Goal: Obtain resource: Obtain resource

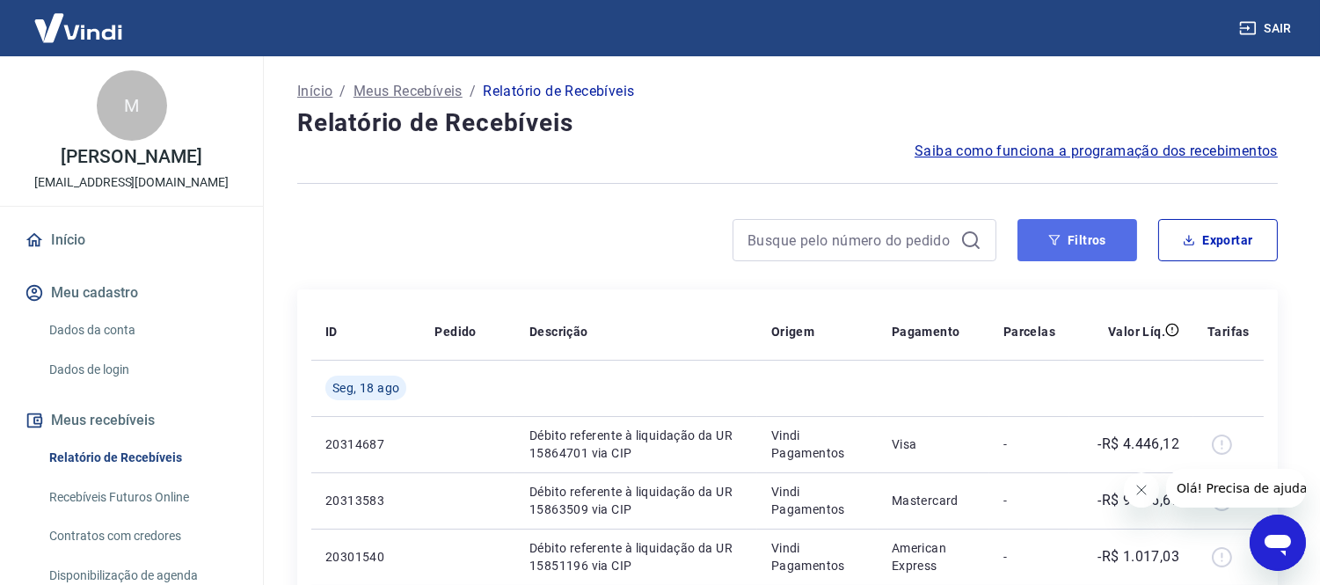
click at [1099, 247] on button "Filtros" at bounding box center [1078, 240] width 120 height 42
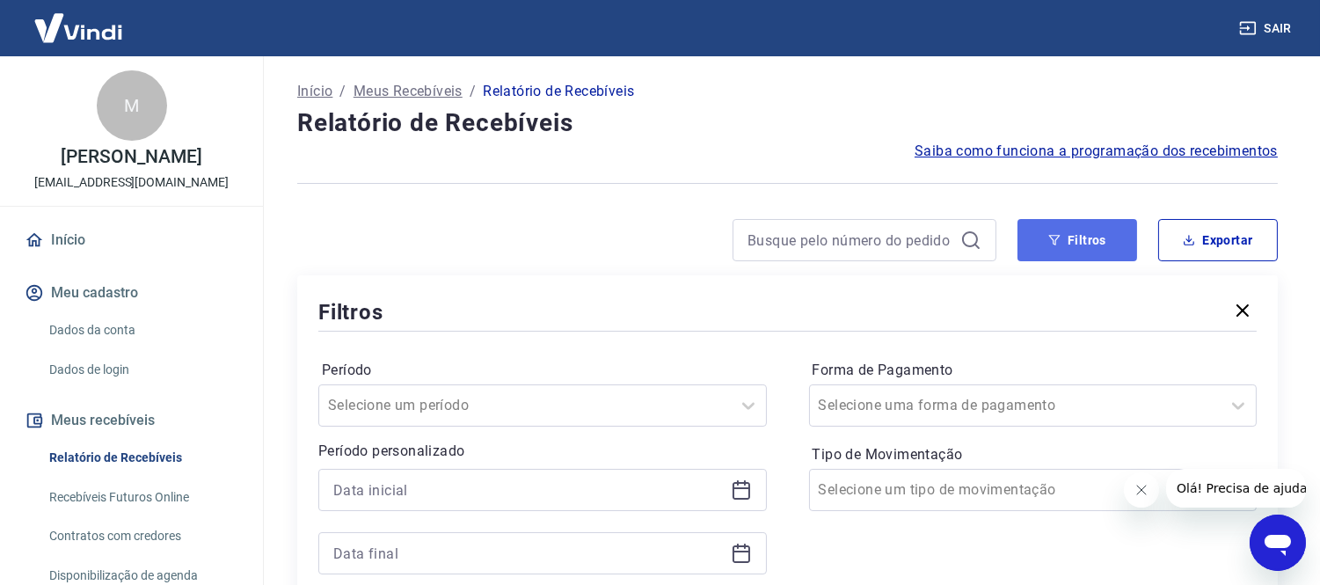
click at [1051, 257] on button "Filtros" at bounding box center [1078, 240] width 120 height 42
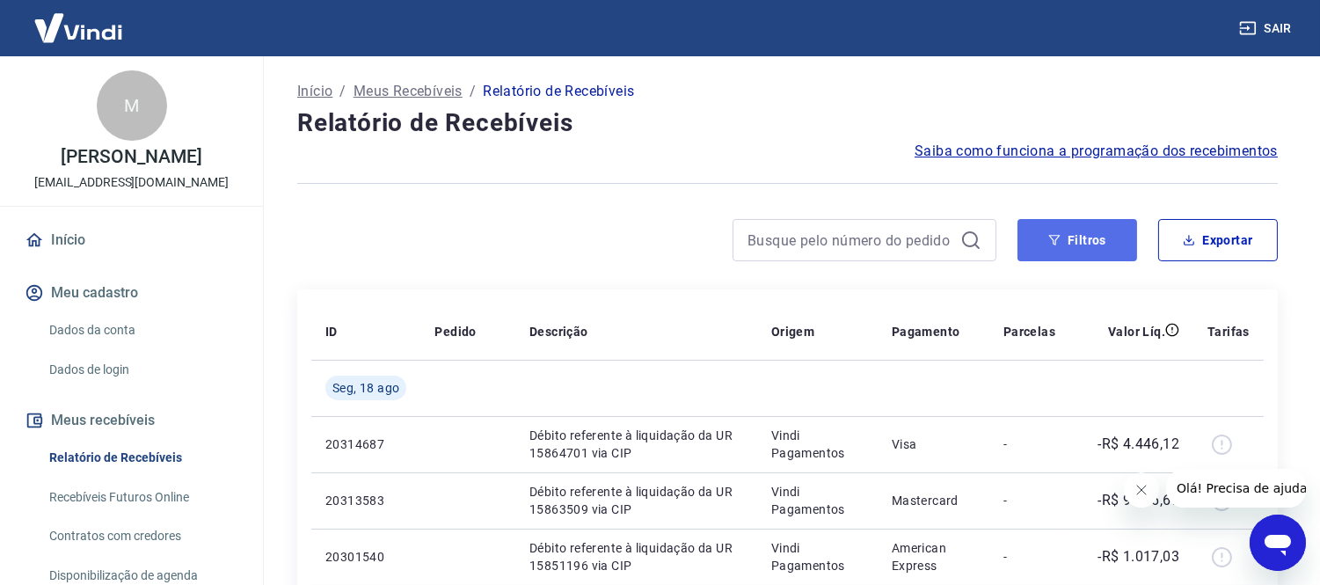
click at [1071, 239] on button "Filtros" at bounding box center [1078, 240] width 120 height 42
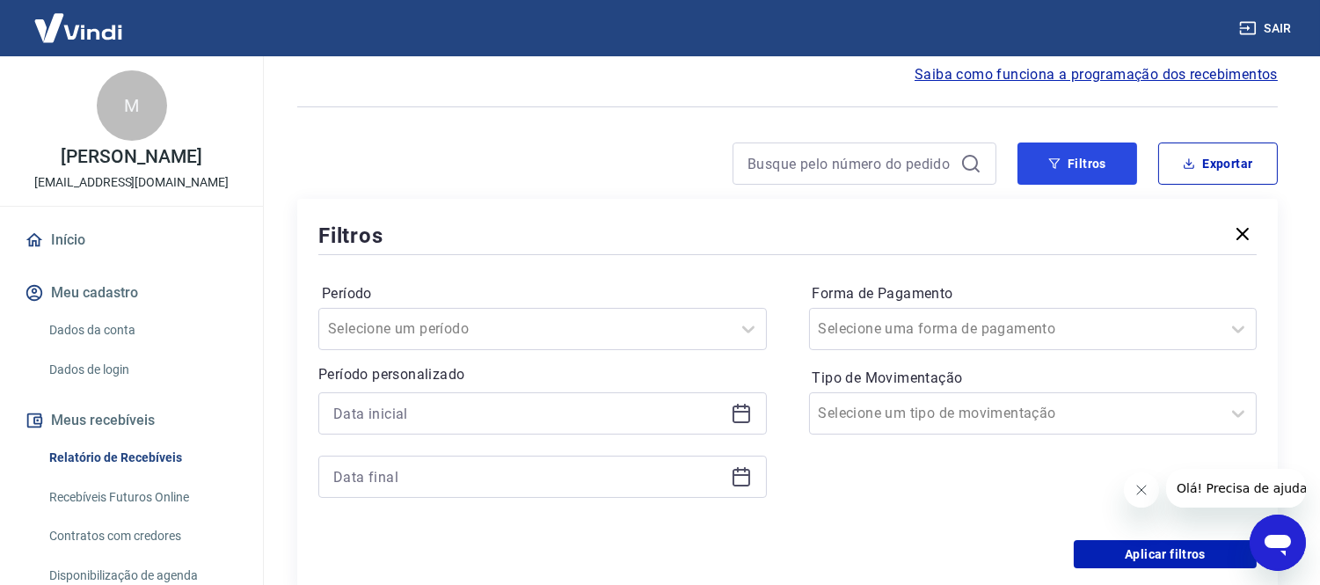
scroll to position [195, 0]
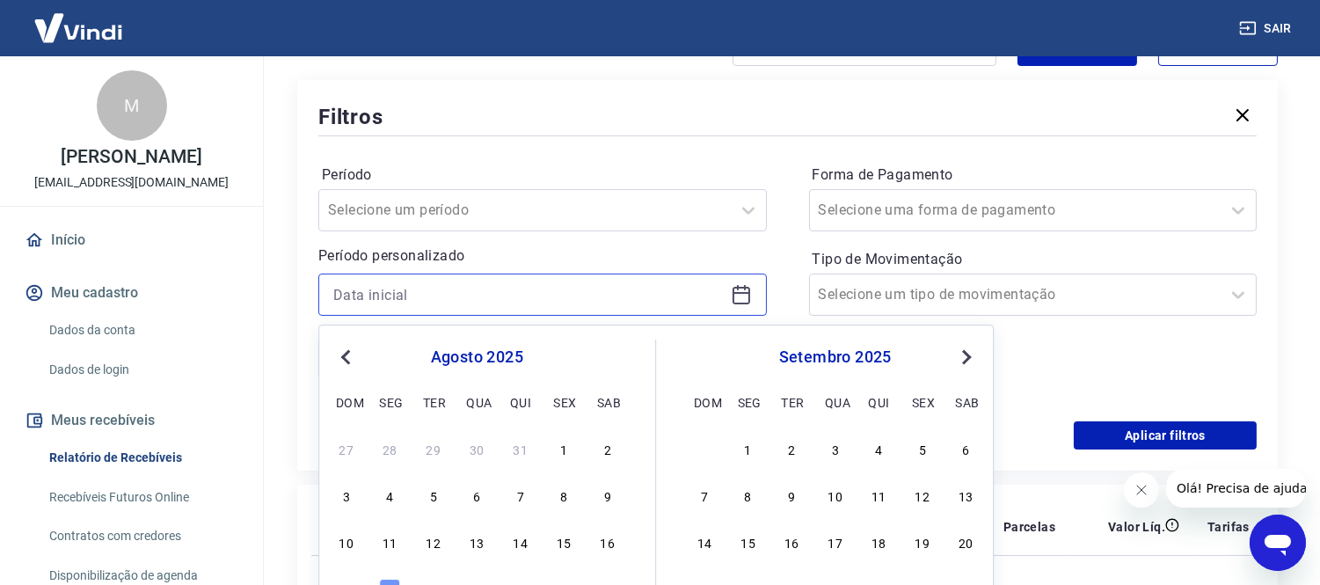
click at [621, 306] on input at bounding box center [528, 294] width 391 height 26
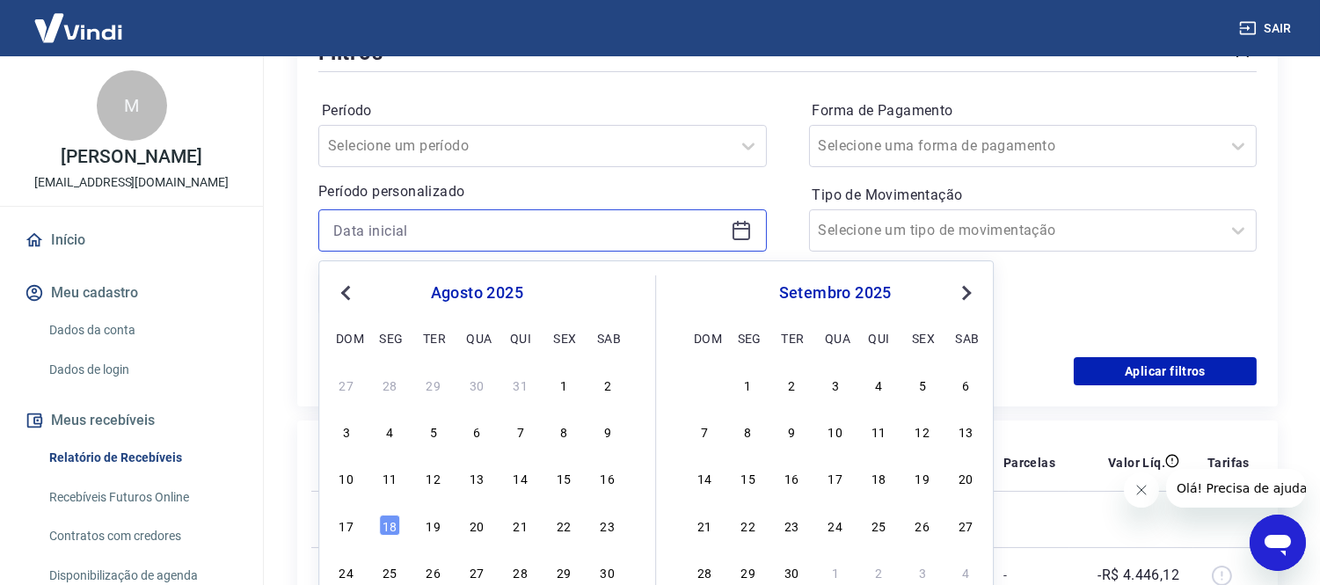
scroll to position [293, 0]
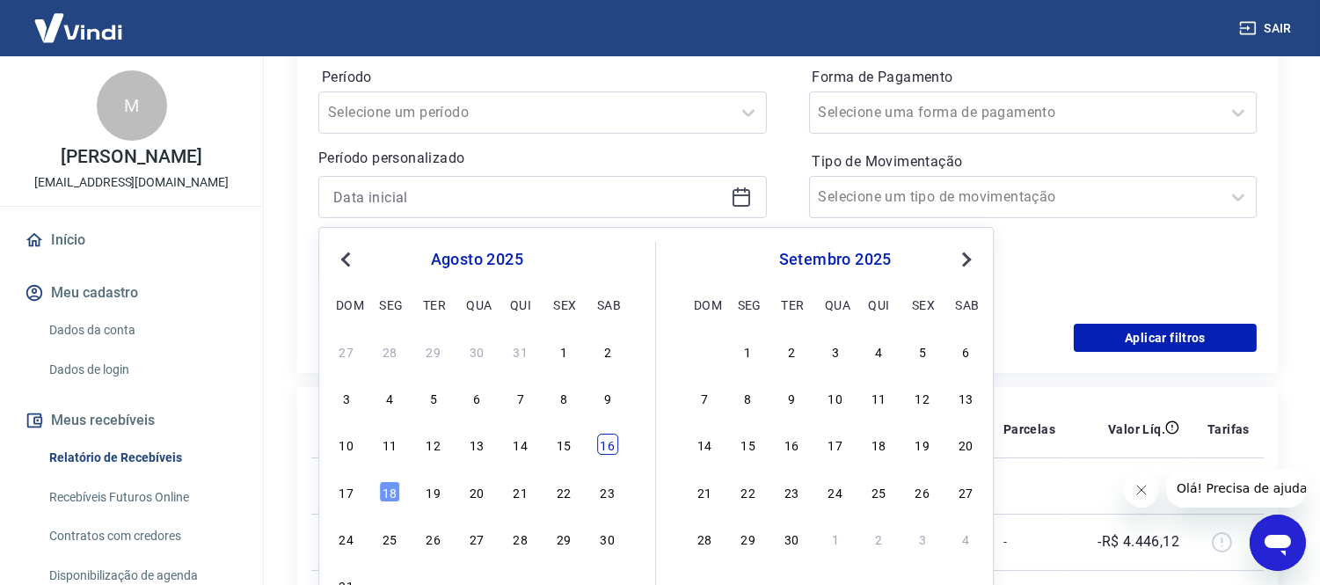
click at [597, 442] on div "16" at bounding box center [607, 444] width 21 height 21
type input "[DATE]"
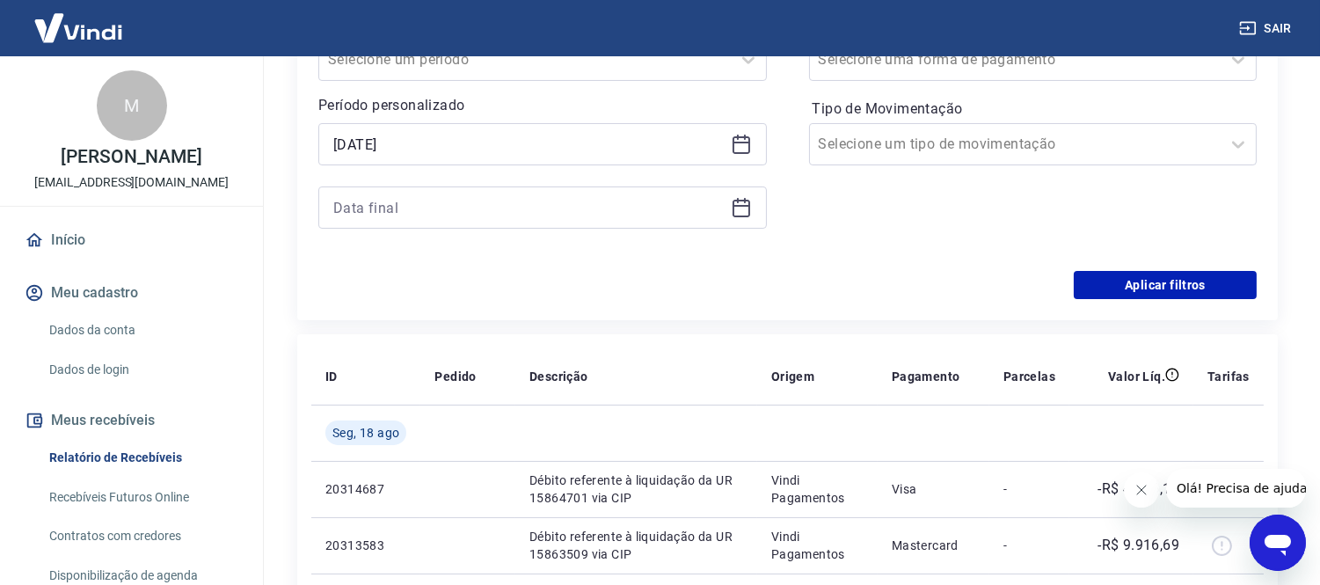
scroll to position [391, 0]
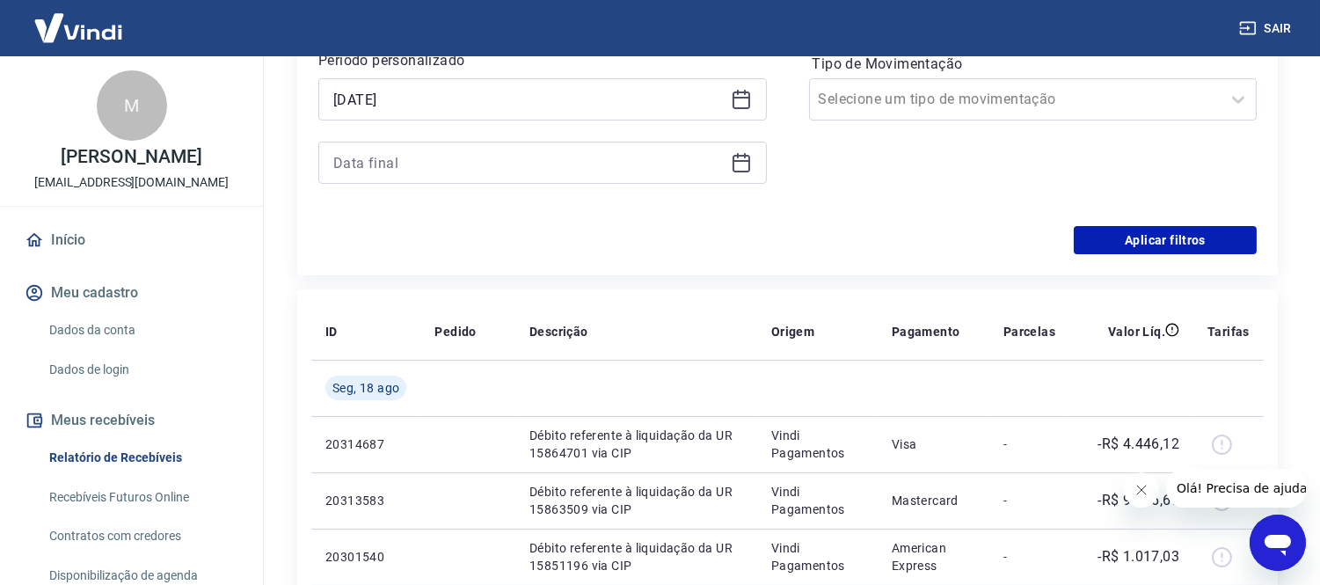
click at [753, 176] on div at bounding box center [542, 163] width 449 height 42
click at [745, 159] on icon at bounding box center [741, 162] width 21 height 21
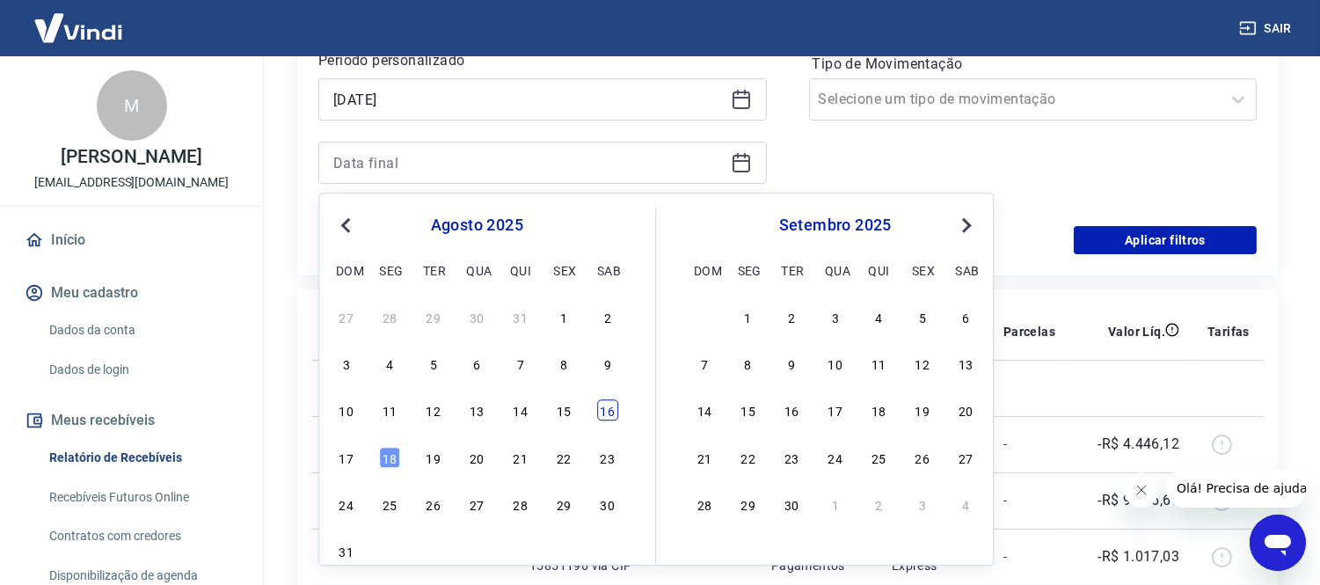
click at [616, 409] on div "16" at bounding box center [607, 410] width 21 height 21
type input "[DATE]"
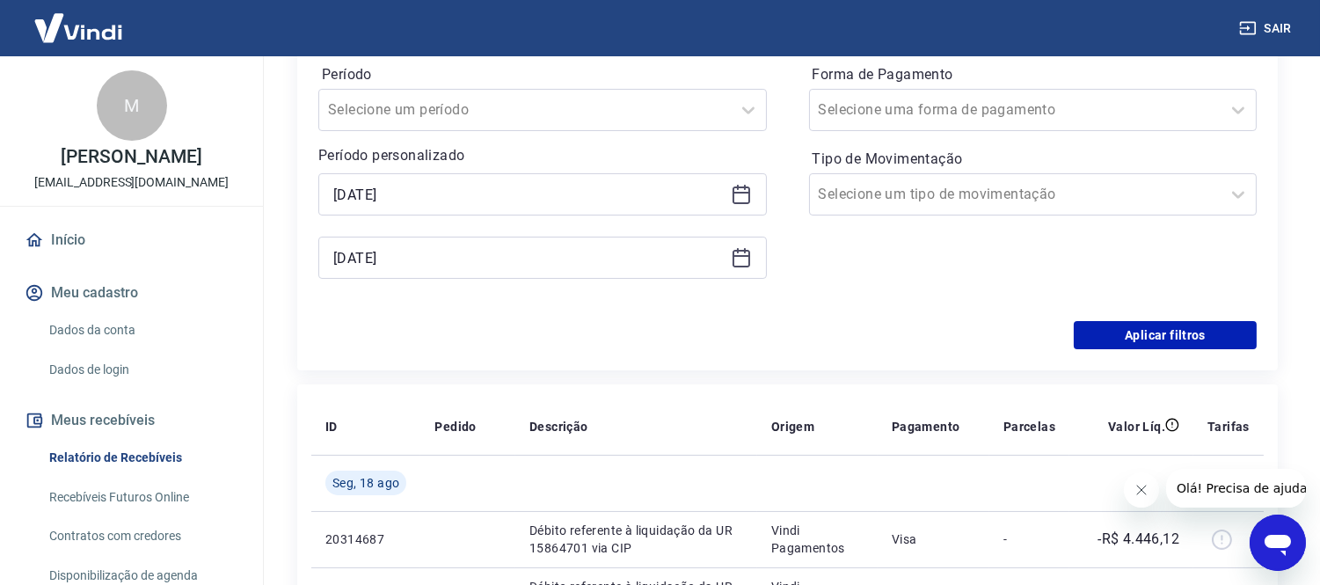
scroll to position [293, 0]
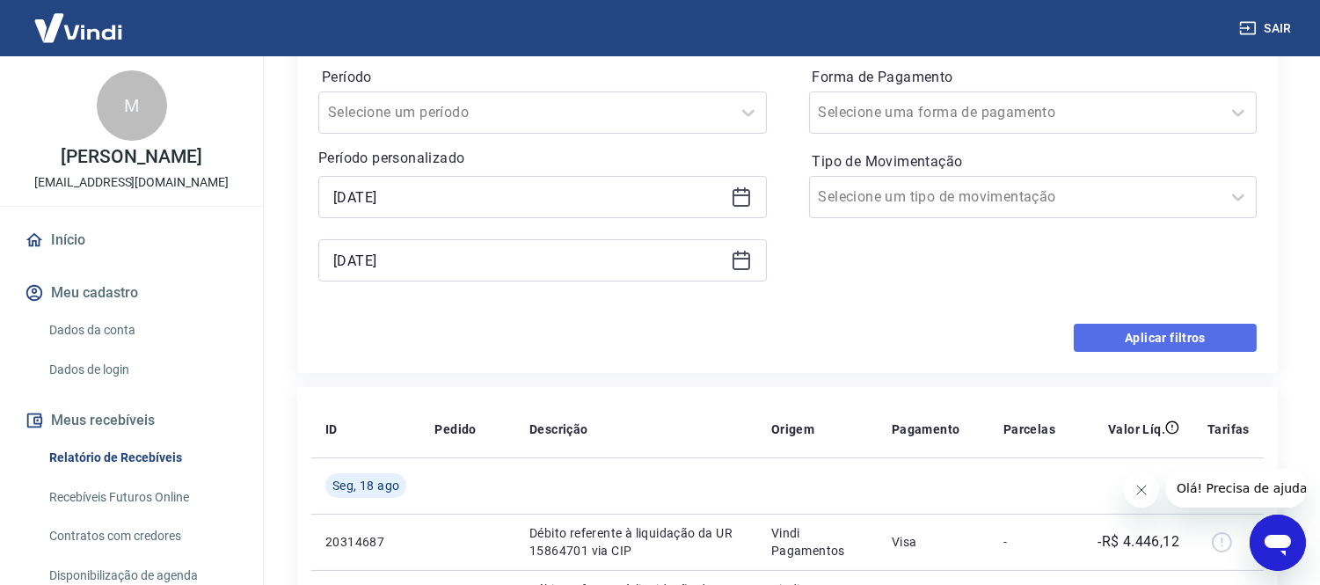
click at [1194, 339] on button "Aplicar filtros" at bounding box center [1165, 338] width 183 height 28
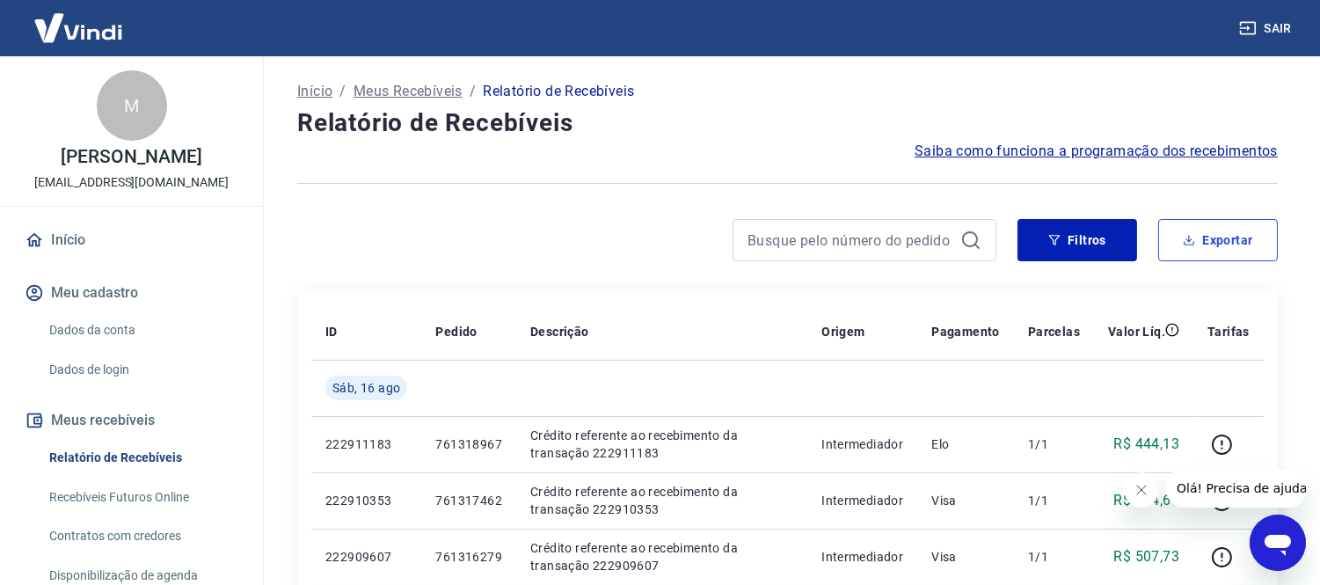
click at [1190, 242] on icon "button" at bounding box center [1189, 240] width 12 height 12
type input "[DATE]"
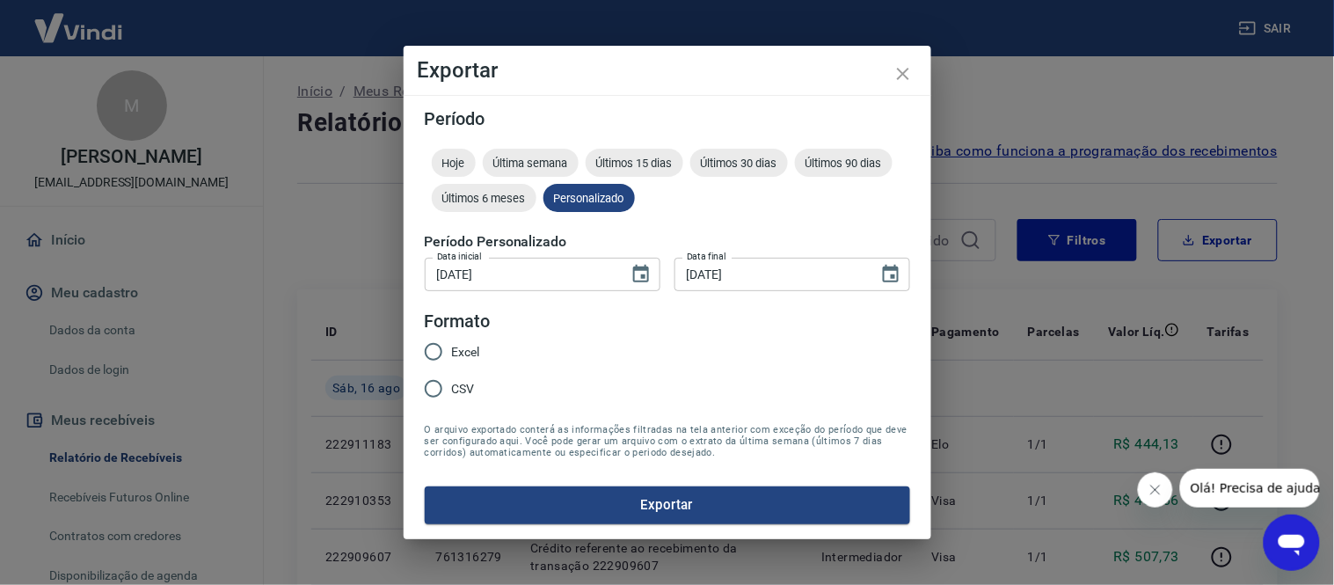
click at [466, 330] on legend "Formato" at bounding box center [458, 322] width 66 height 26
click at [466, 341] on label "Excel" at bounding box center [447, 351] width 65 height 37
click at [452, 341] on input "Excel" at bounding box center [433, 351] width 37 height 37
radio input "true"
click at [746, 508] on button "Exportar" at bounding box center [668, 504] width 486 height 37
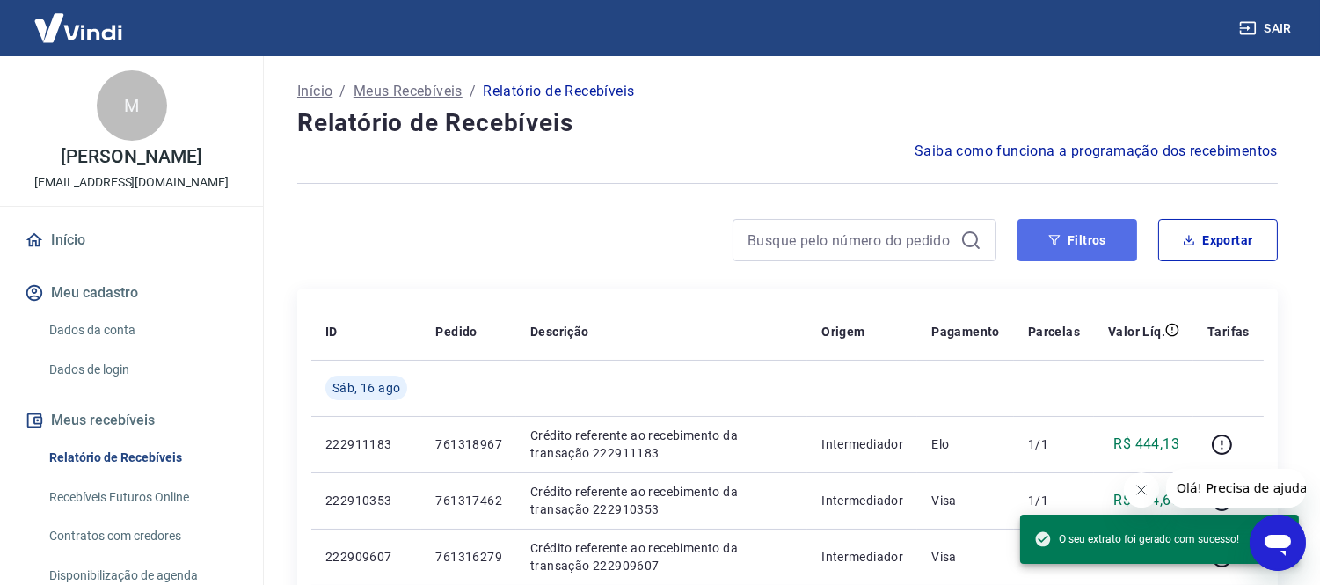
click at [1065, 236] on button "Filtros" at bounding box center [1078, 240] width 120 height 42
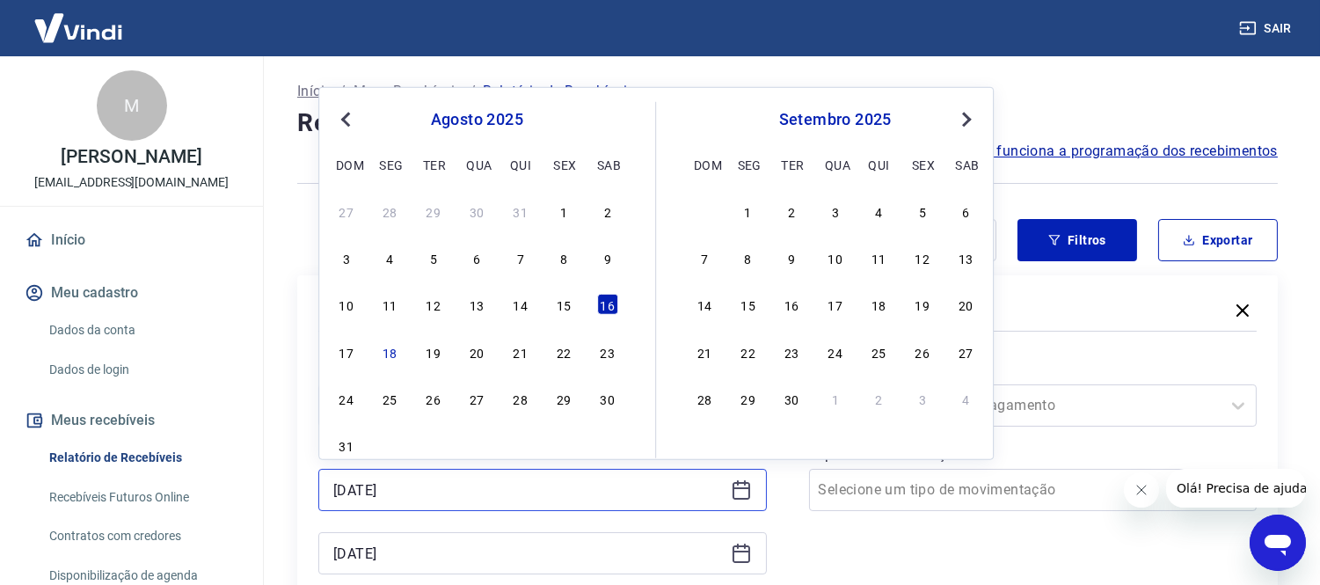
click at [501, 481] on input "[DATE]" at bounding box center [528, 490] width 391 height 26
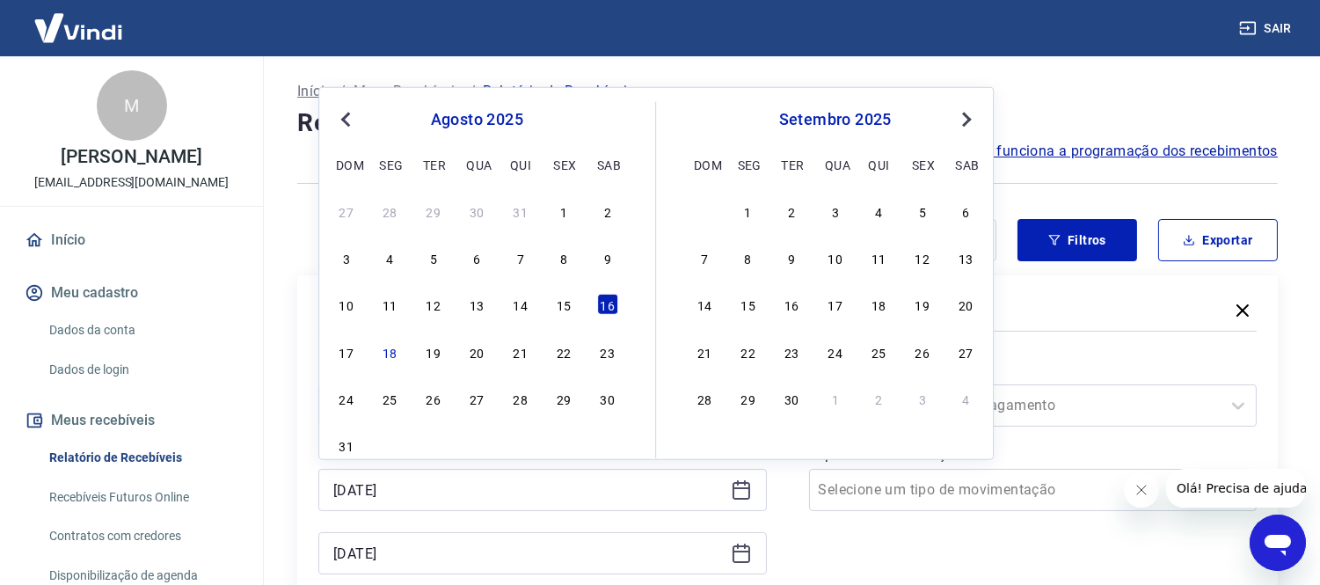
drag, startPoint x: 339, startPoint y: 352, endPoint x: 366, endPoint y: 374, distance: 35.0
click at [339, 352] on div "17" at bounding box center [346, 351] width 21 height 21
type input "[DATE]"
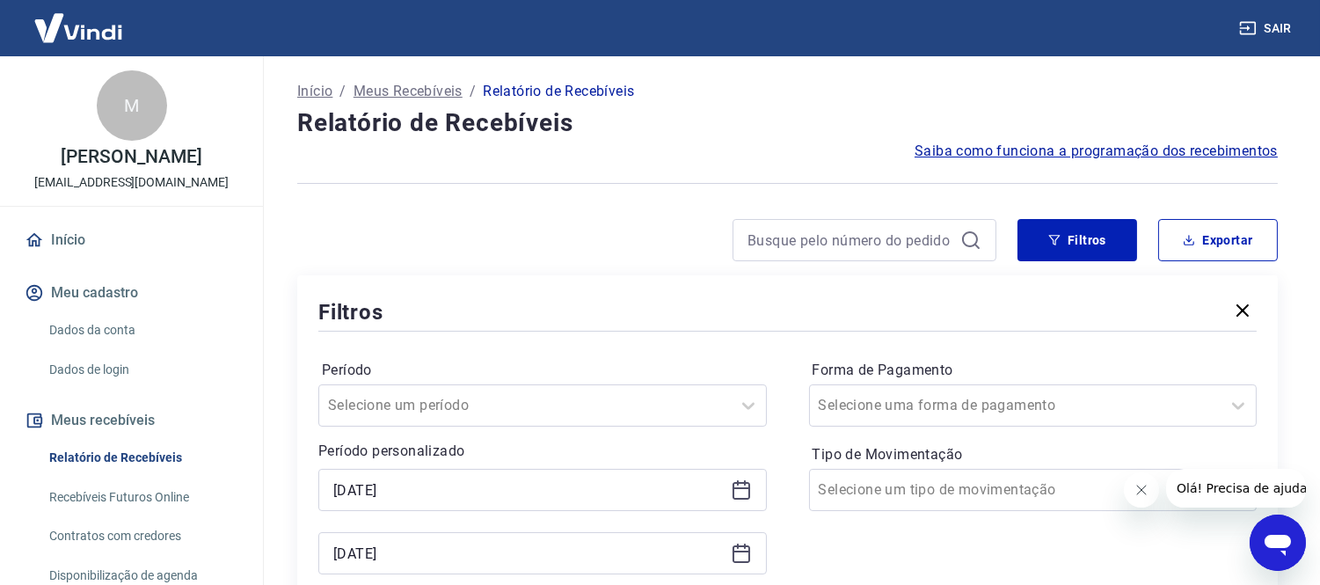
click at [736, 550] on icon at bounding box center [741, 553] width 21 height 21
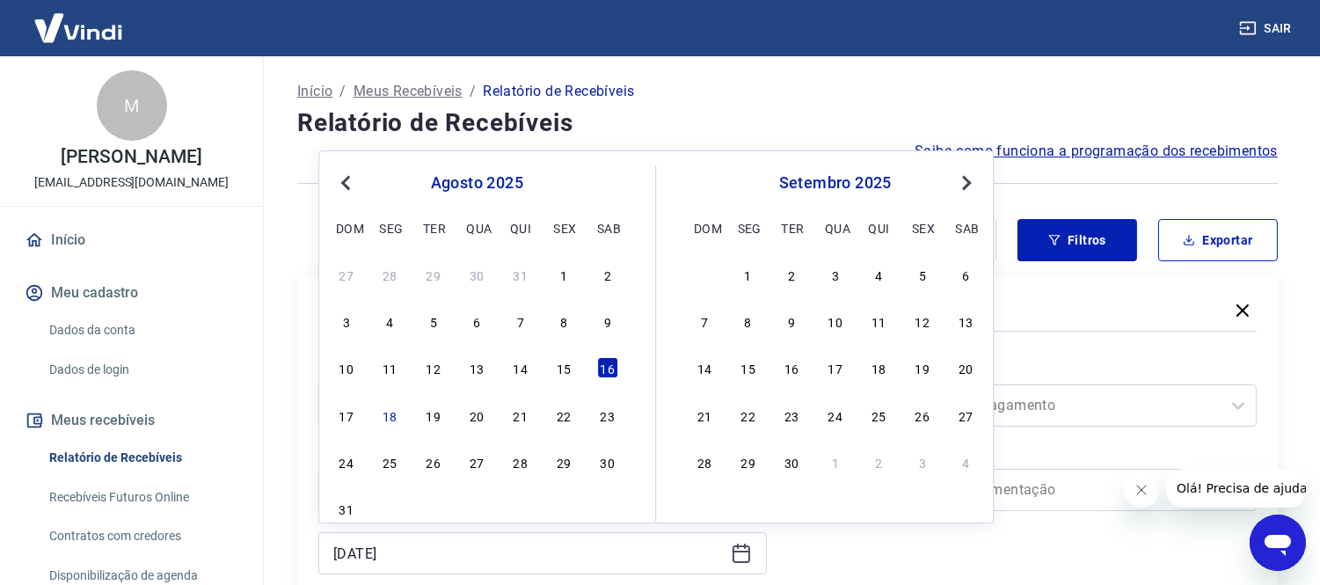
click at [361, 405] on div "17 18 19 20 21 22 23" at bounding box center [476, 415] width 287 height 26
click at [352, 411] on div "17" at bounding box center [346, 415] width 21 height 21
click at [352, 411] on div "Selecione um período" at bounding box center [542, 405] width 449 height 42
type input "[DATE]"
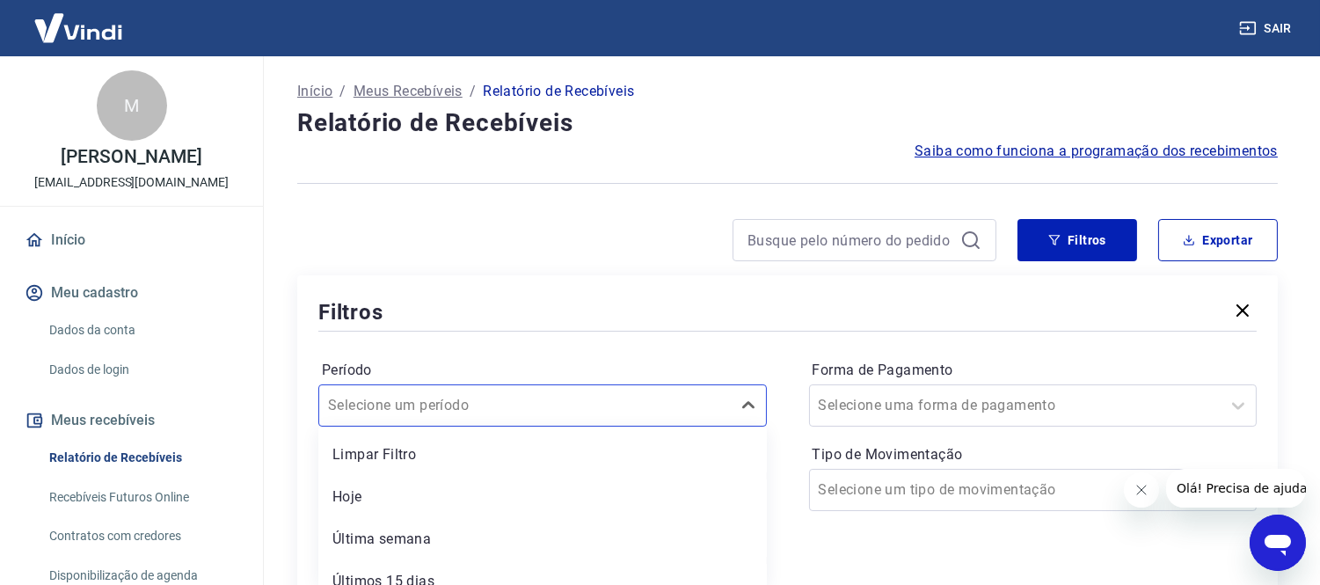
scroll to position [106, 0]
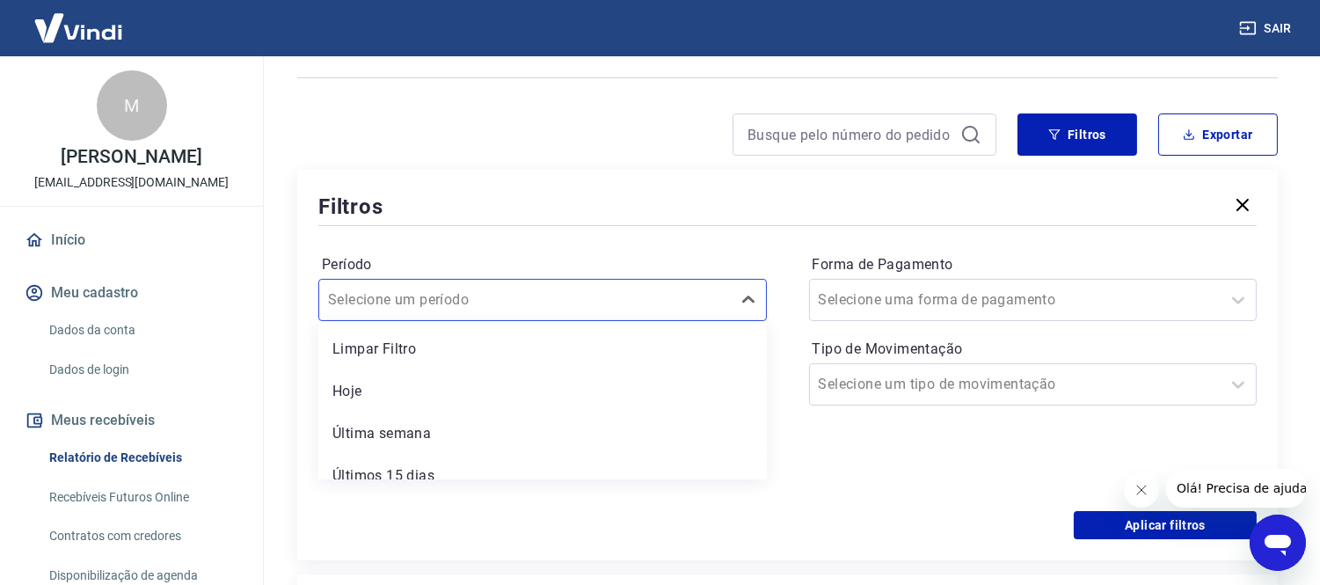
click at [795, 255] on div "Período option Última semana focused, 3 of 7. 7 results available. Use Up and D…" at bounding box center [787, 370] width 938 height 281
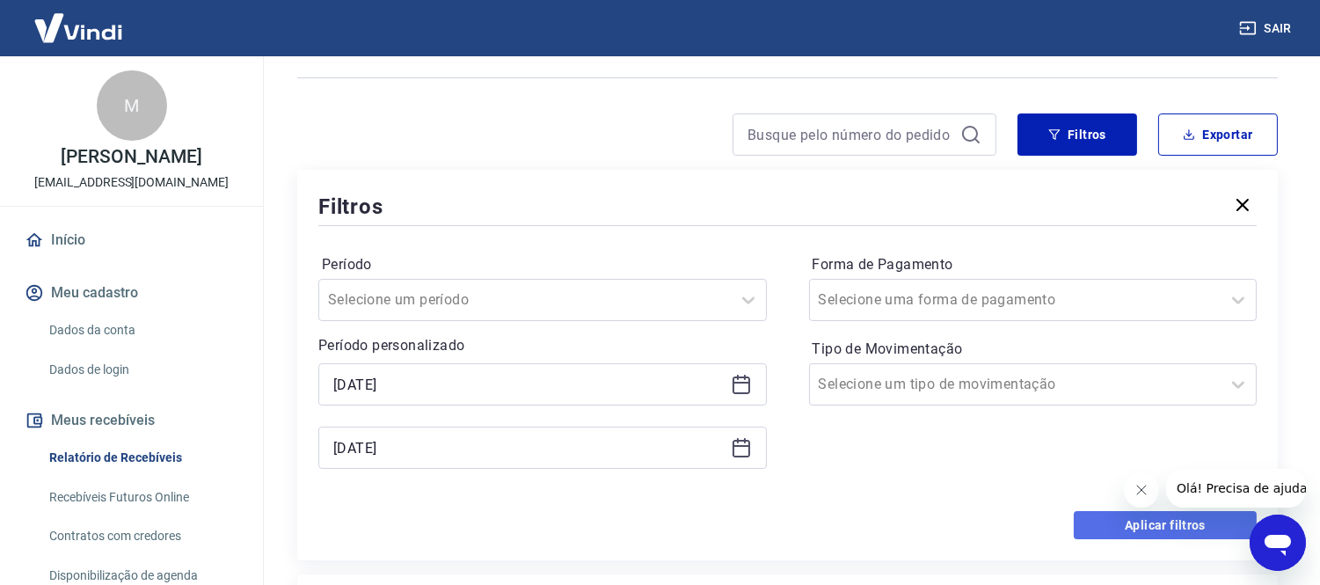
click at [1126, 534] on button "Aplicar filtros" at bounding box center [1165, 525] width 183 height 28
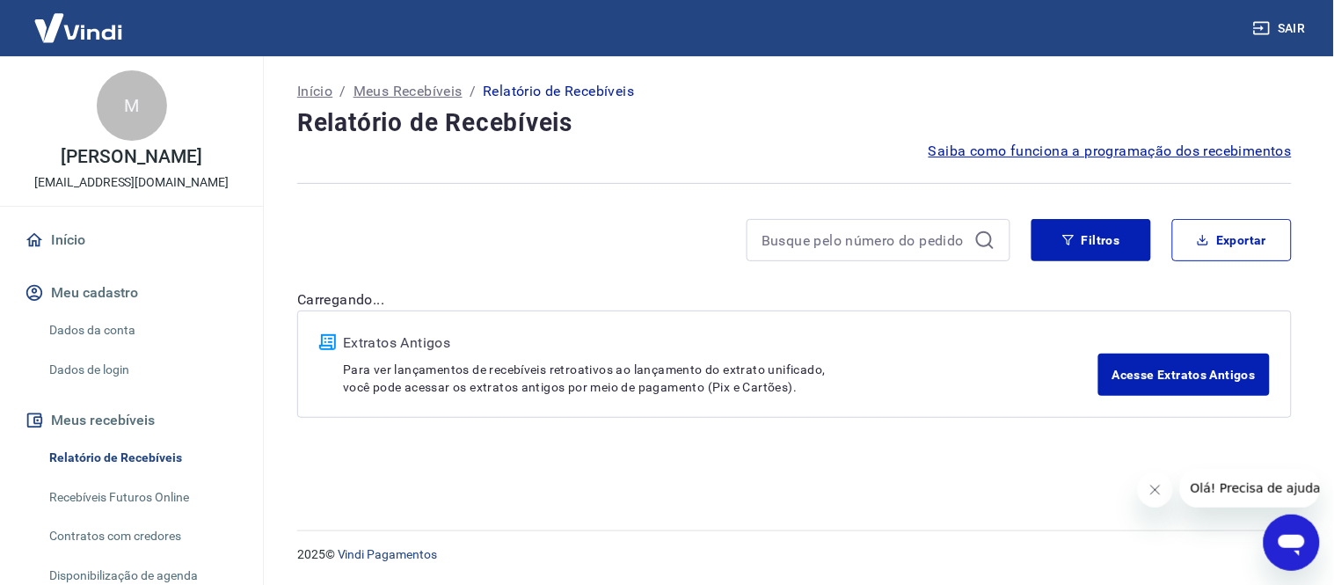
click at [1136, 493] on div "Início / Meus Recebíveis / Relatório de Recebíveis Relatório de Recebíveis Saib…" at bounding box center [794, 282] width 1037 height 453
click at [1167, 500] on button "Fechar mensagem da empresa" at bounding box center [1154, 488] width 35 height 35
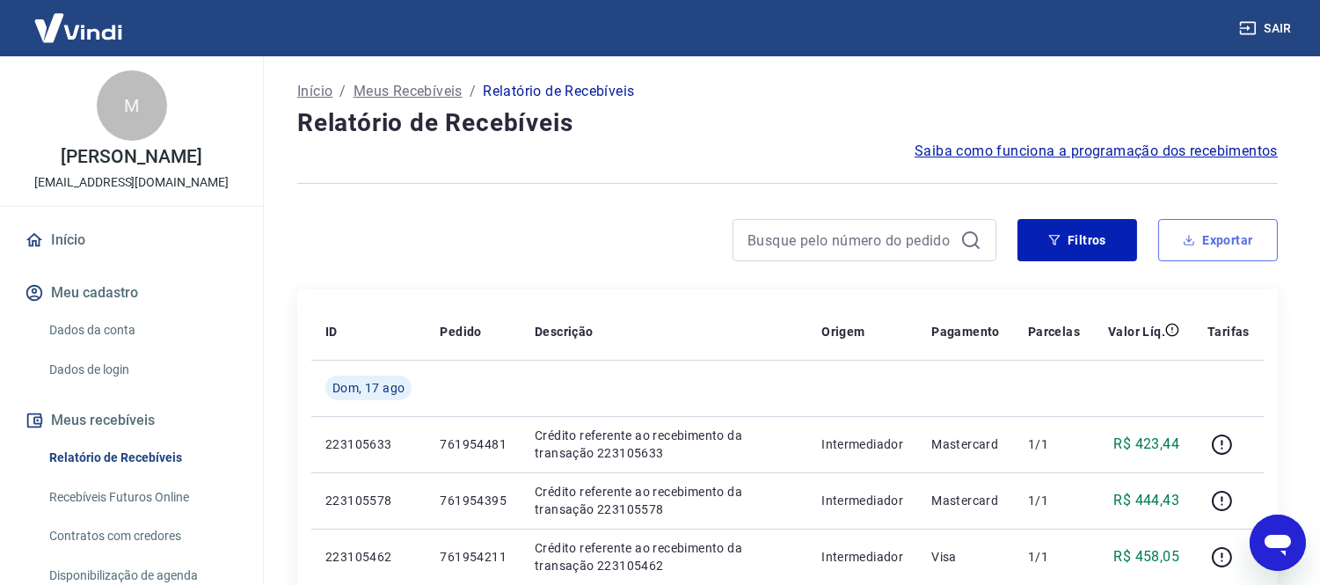
click at [1196, 244] on button "Exportar" at bounding box center [1218, 240] width 120 height 42
type input "[DATE]"
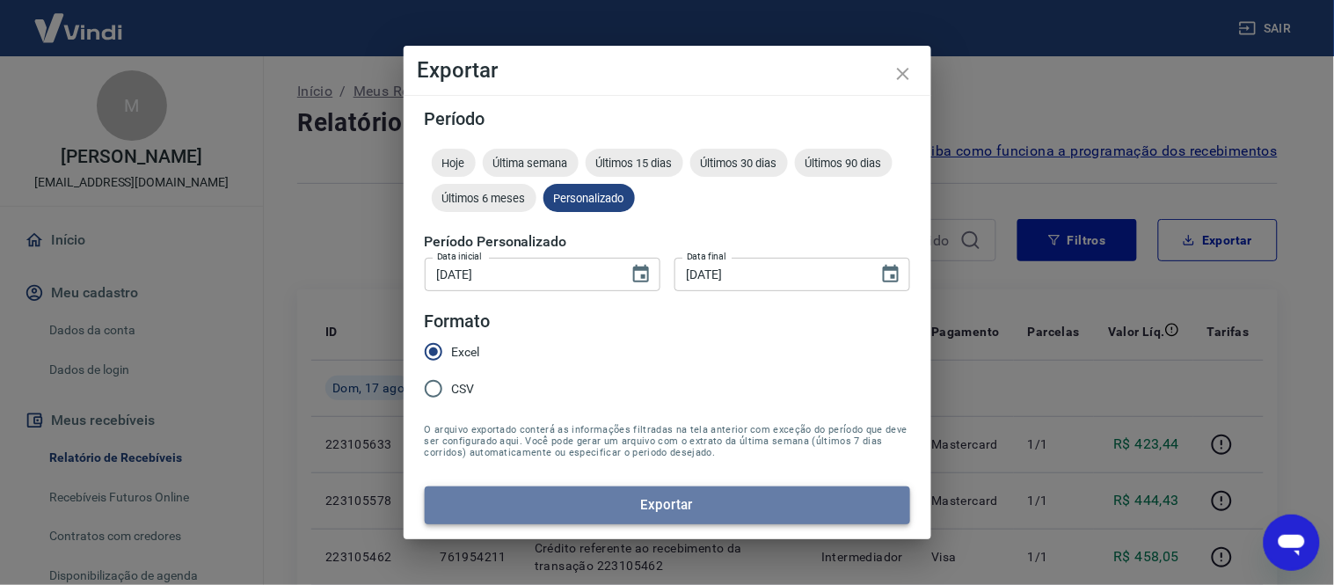
click at [579, 501] on button "Exportar" at bounding box center [668, 504] width 486 height 37
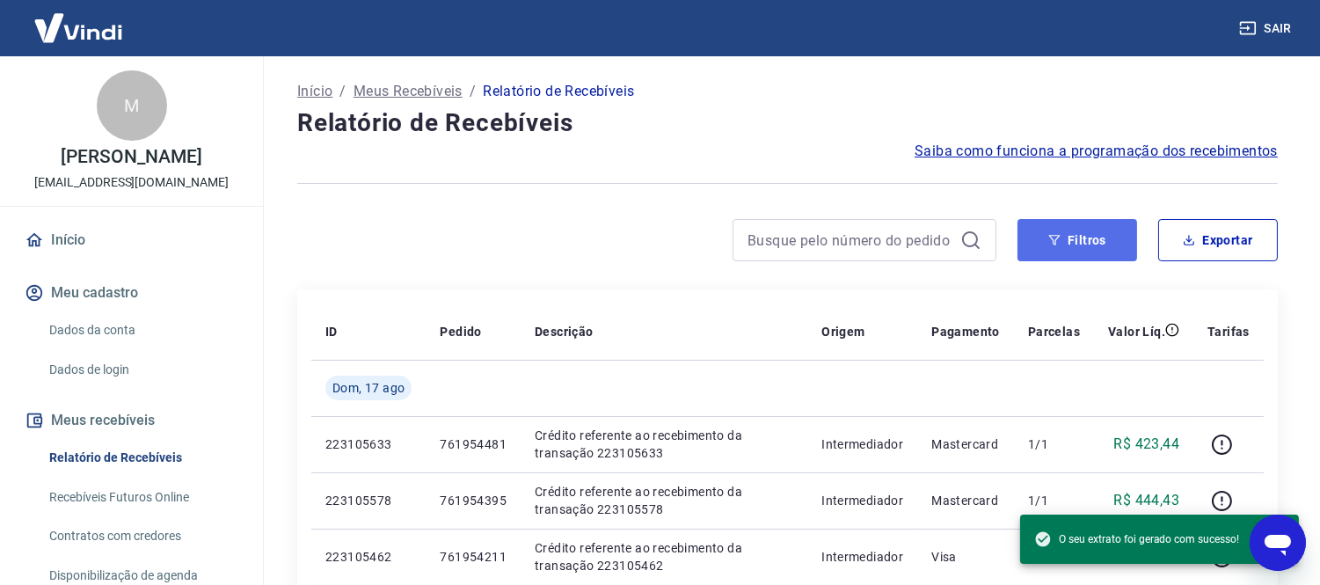
click at [1074, 259] on button "Filtros" at bounding box center [1078, 240] width 120 height 42
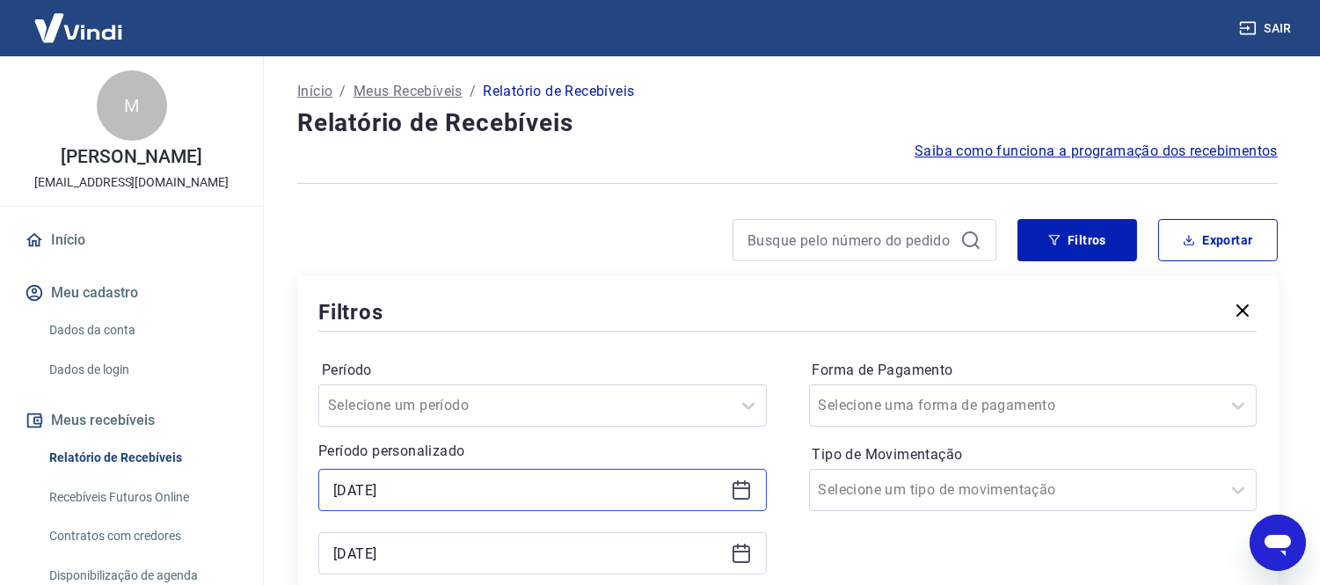
click at [617, 486] on input "[DATE]" at bounding box center [528, 490] width 391 height 26
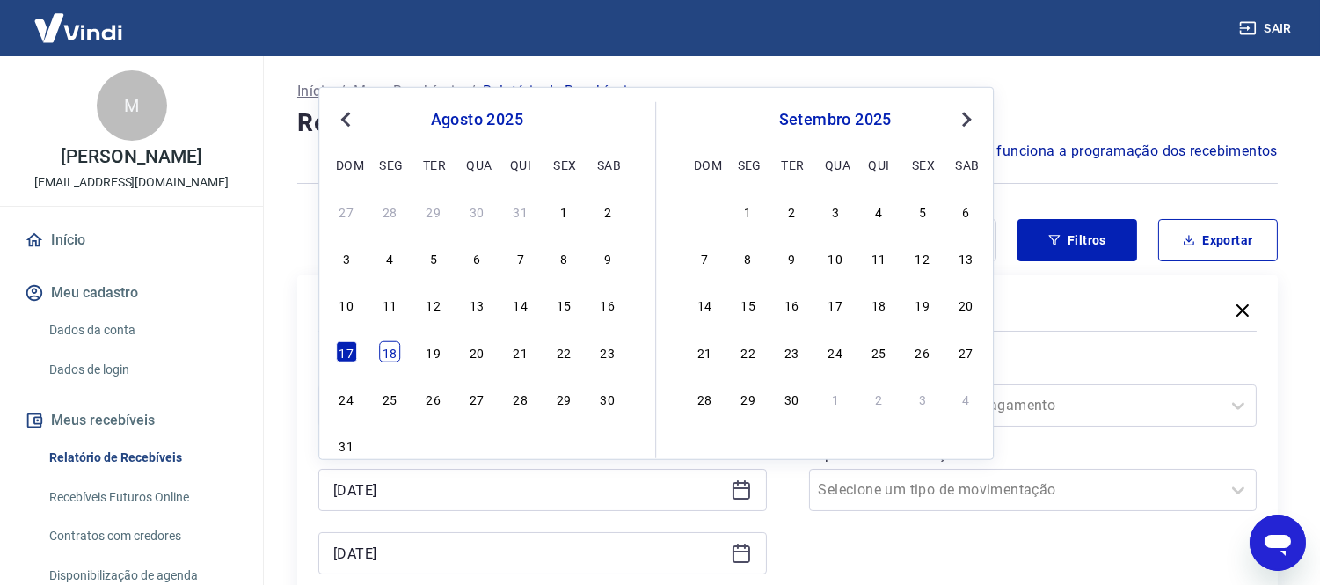
click at [383, 347] on div "18" at bounding box center [389, 351] width 21 height 21
type input "[DATE]"
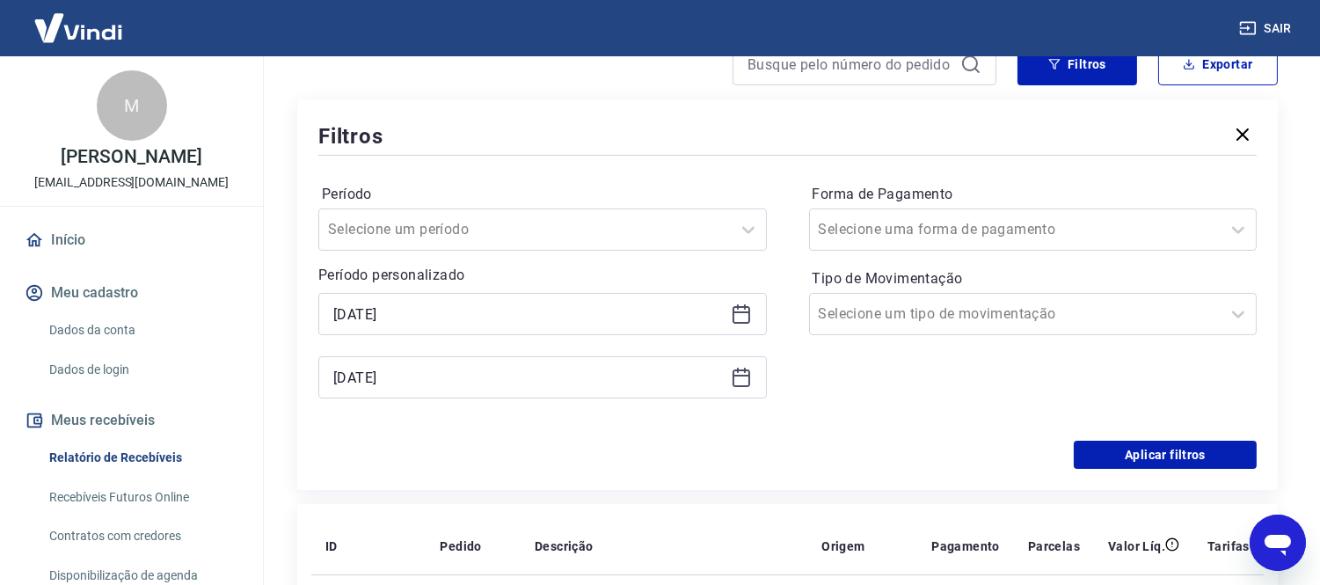
scroll to position [391, 0]
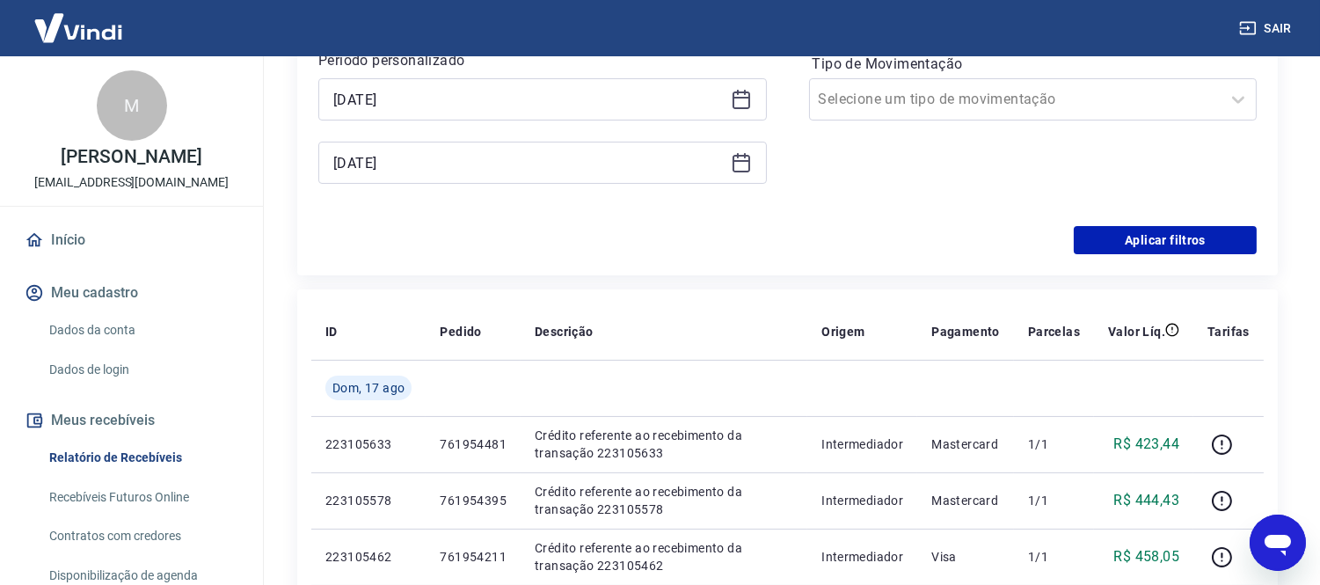
click at [739, 169] on icon at bounding box center [741, 162] width 21 height 21
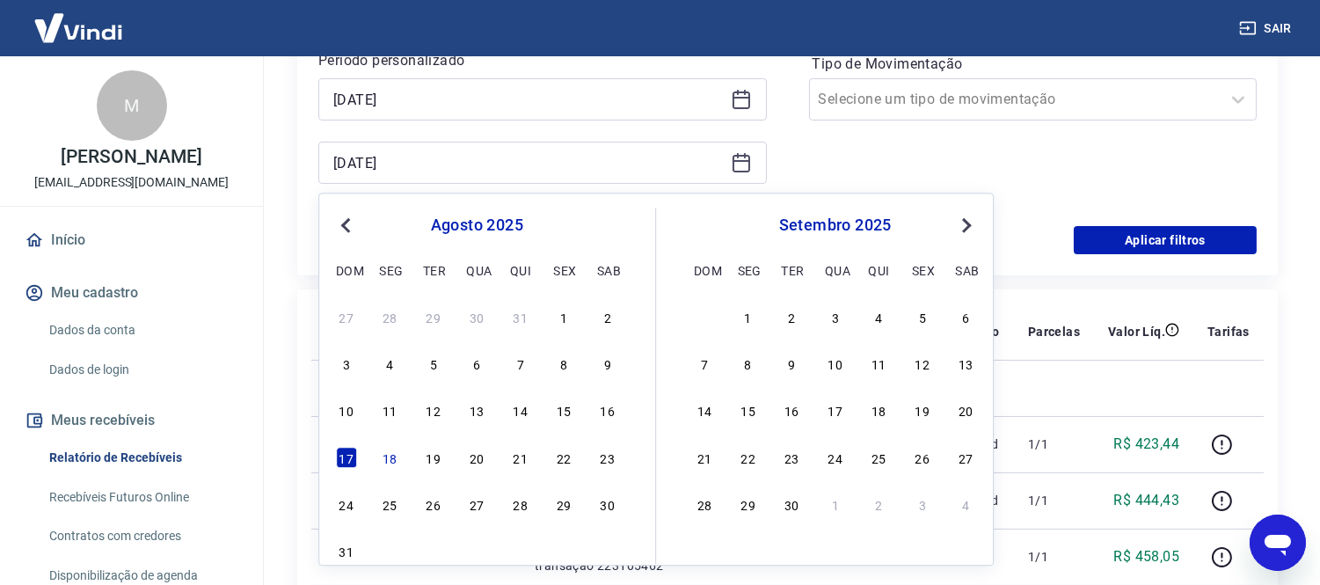
click at [368, 467] on div "17 18 19 20 21 22 23" at bounding box center [476, 457] width 287 height 26
click at [380, 468] on div "17 18 19 20 21 22 23" at bounding box center [476, 457] width 287 height 26
click at [390, 449] on div "18" at bounding box center [389, 457] width 21 height 21
type input "[DATE]"
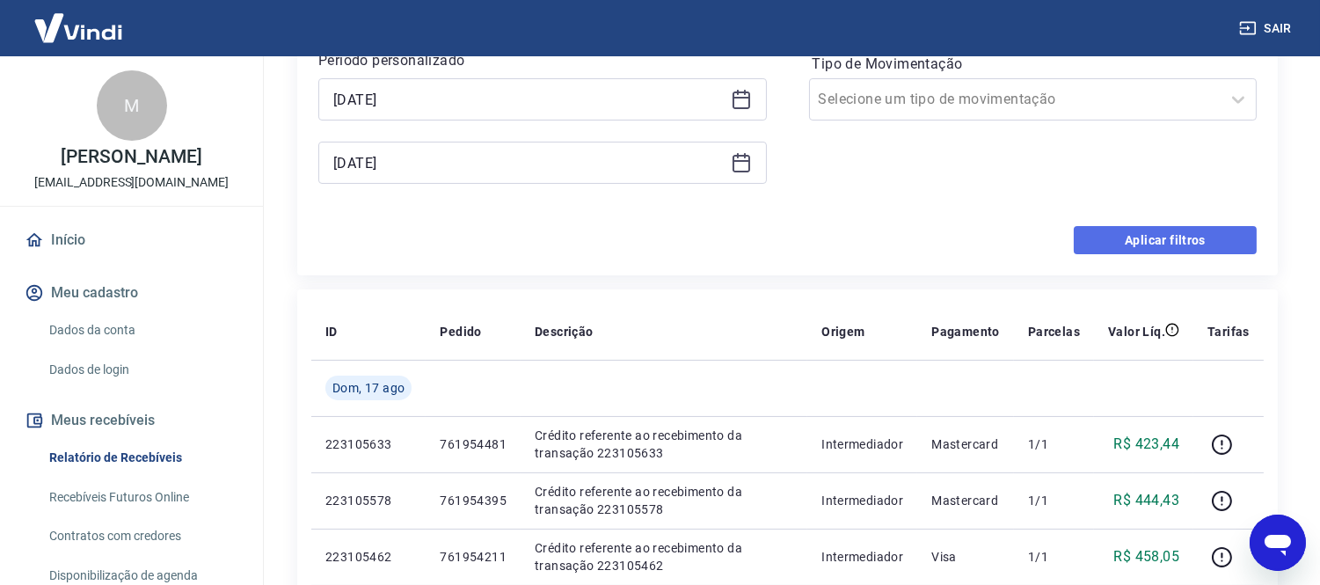
click at [1130, 232] on button "Aplicar filtros" at bounding box center [1165, 240] width 183 height 28
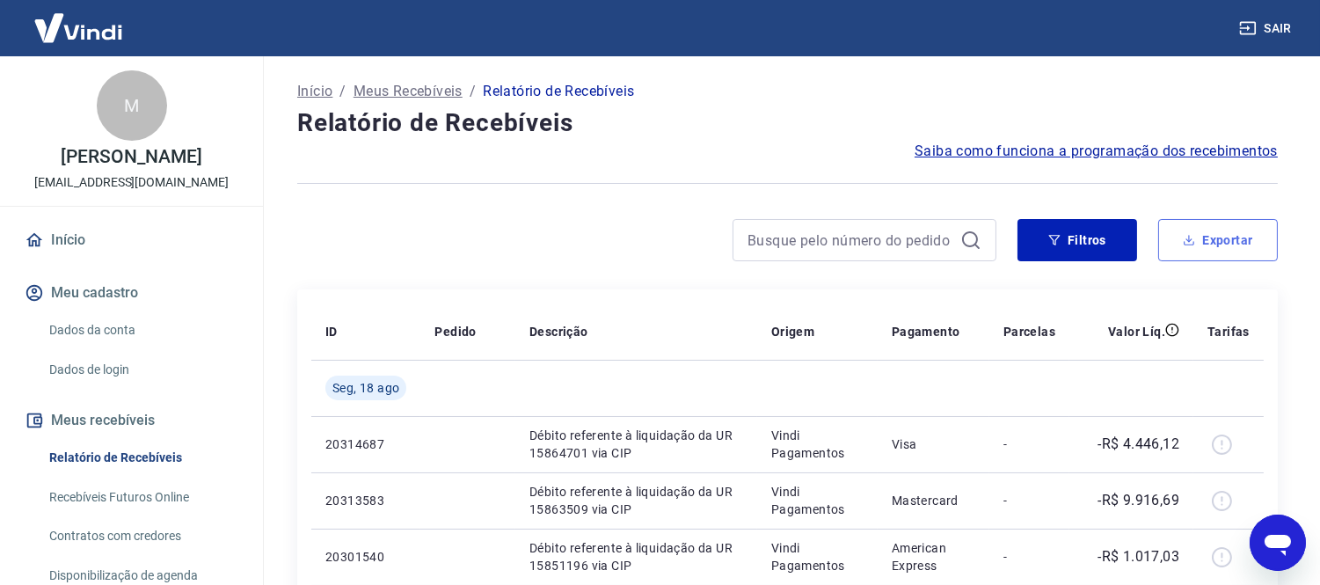
click at [1211, 246] on button "Exportar" at bounding box center [1218, 240] width 120 height 42
type input "[DATE]"
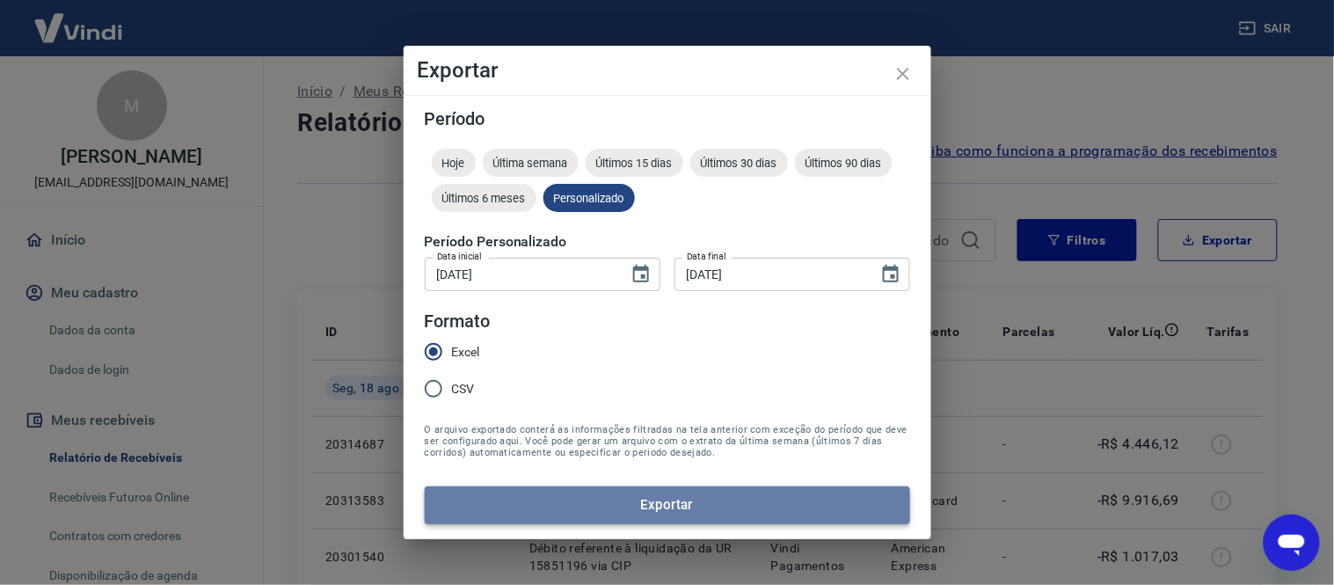
click at [755, 508] on button "Exportar" at bounding box center [668, 504] width 486 height 37
